Goal: Task Accomplishment & Management: Use online tool/utility

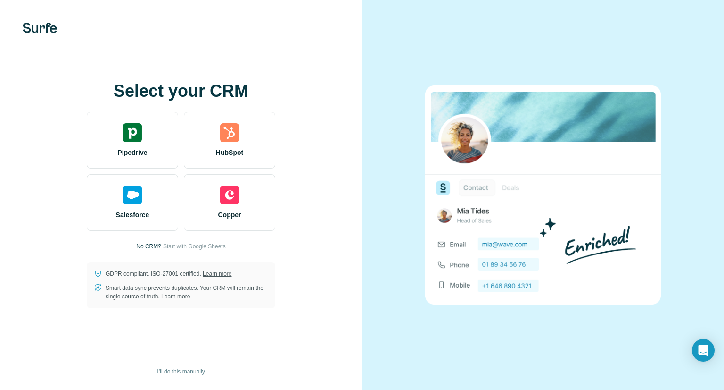
click at [184, 375] on button "I’ll do this manually" at bounding box center [180, 371] width 61 height 14
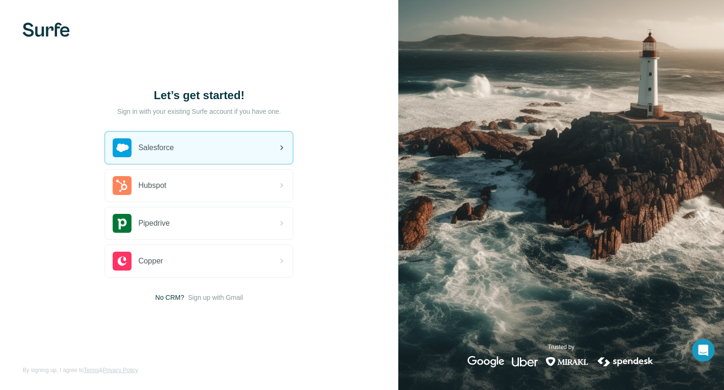
click at [247, 153] on div "Salesforce" at bounding box center [199, 148] width 188 height 32
